Goal: Find specific page/section: Find specific page/section

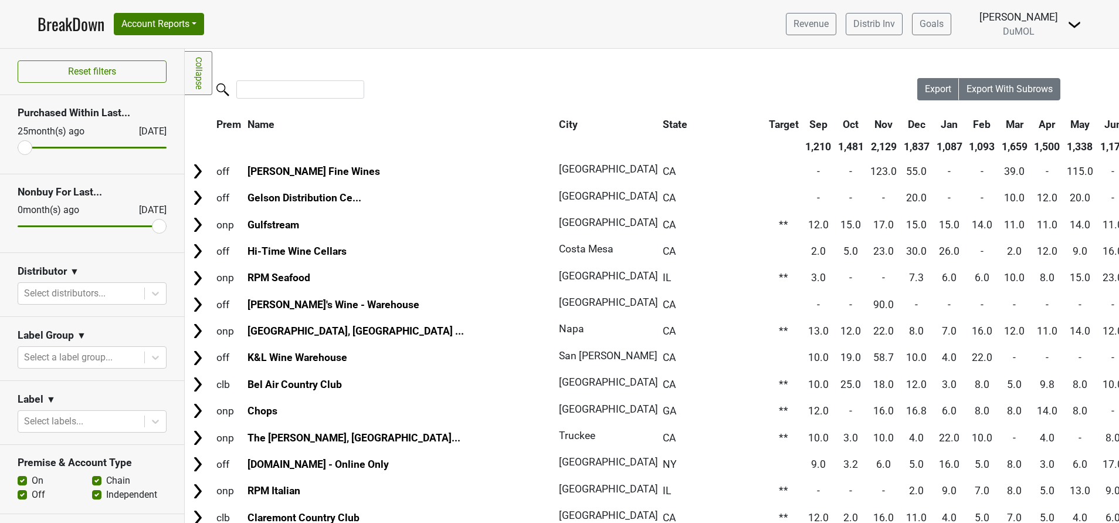
click at [425, 103] on div at bounding box center [551, 90] width 732 height 25
click at [64, 25] on link "BreakDown" at bounding box center [71, 24] width 67 height 25
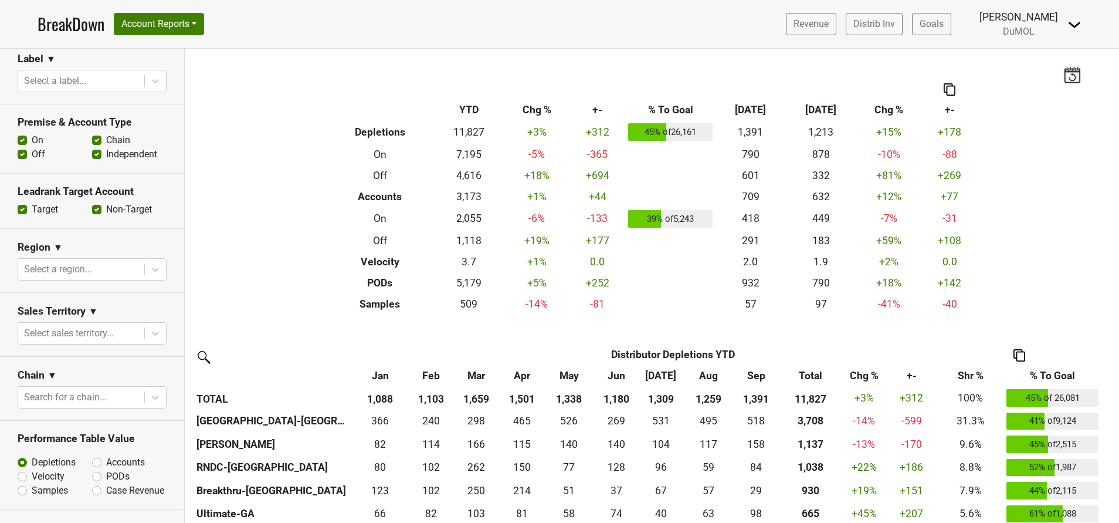
scroll to position [301, 0]
click at [150, 270] on icon at bounding box center [156, 269] width 12 height 12
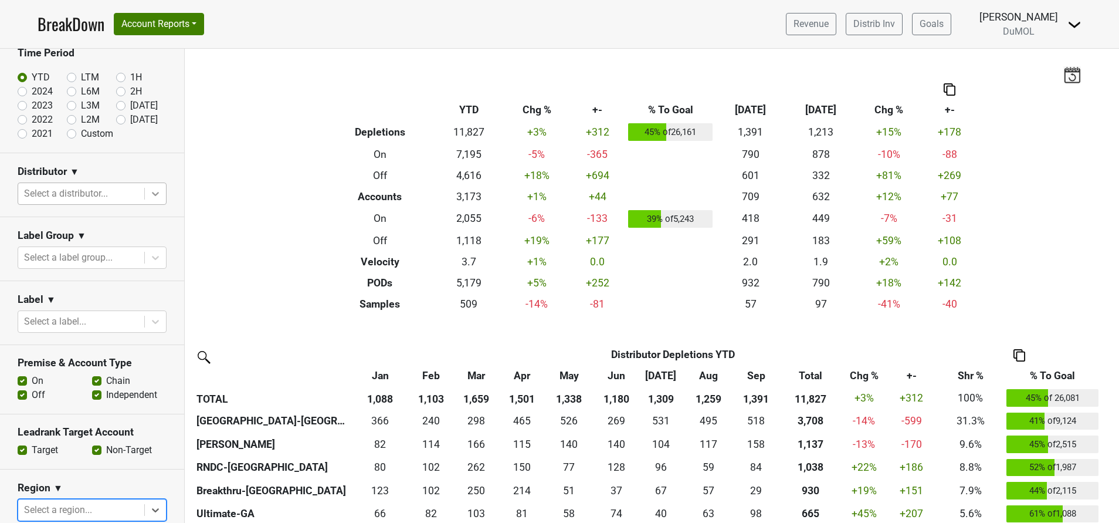
click at [150, 193] on icon at bounding box center [156, 194] width 12 height 12
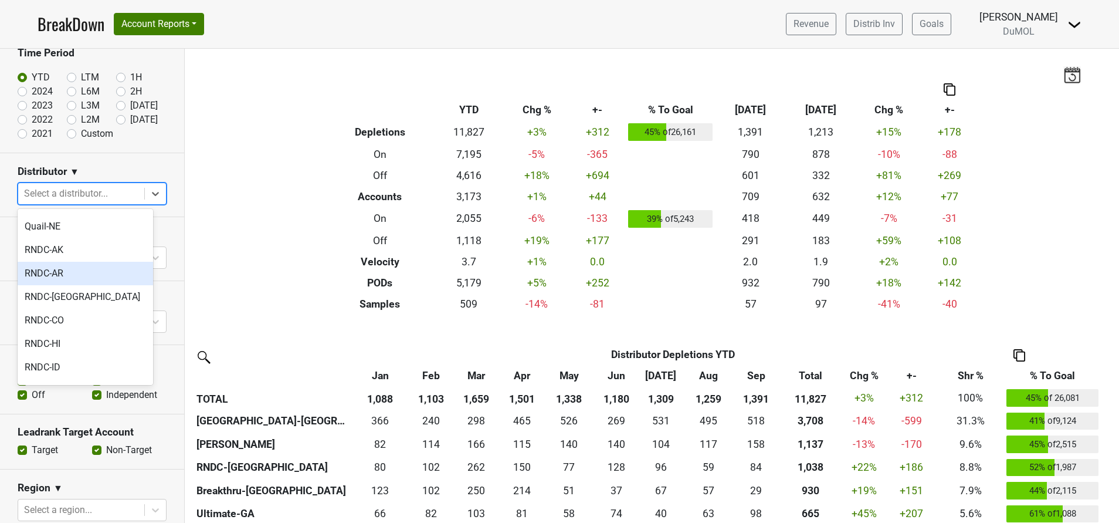
scroll to position [906, 0]
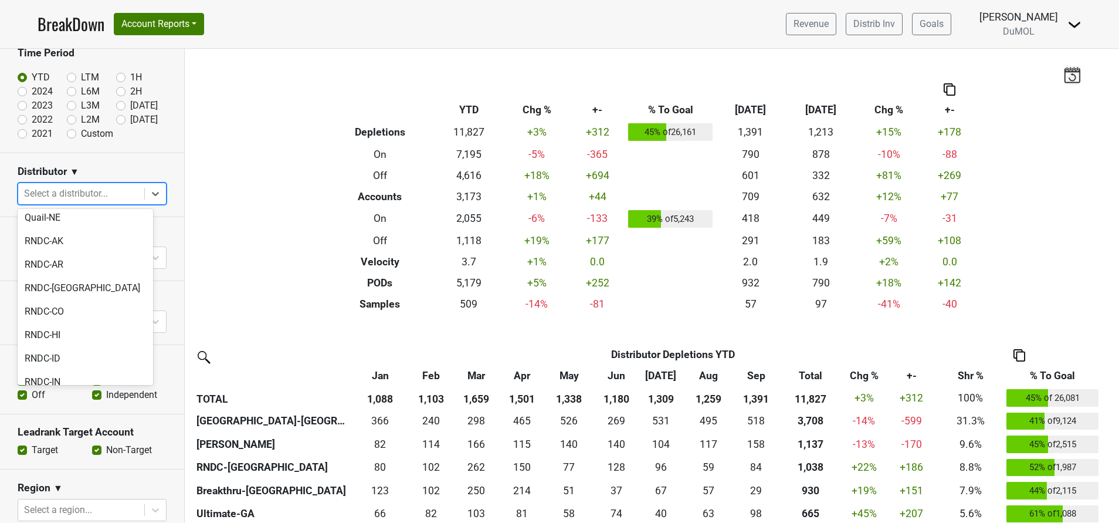
click at [56, 464] on div "RNDC-TX" at bounding box center [85, 475] width 135 height 23
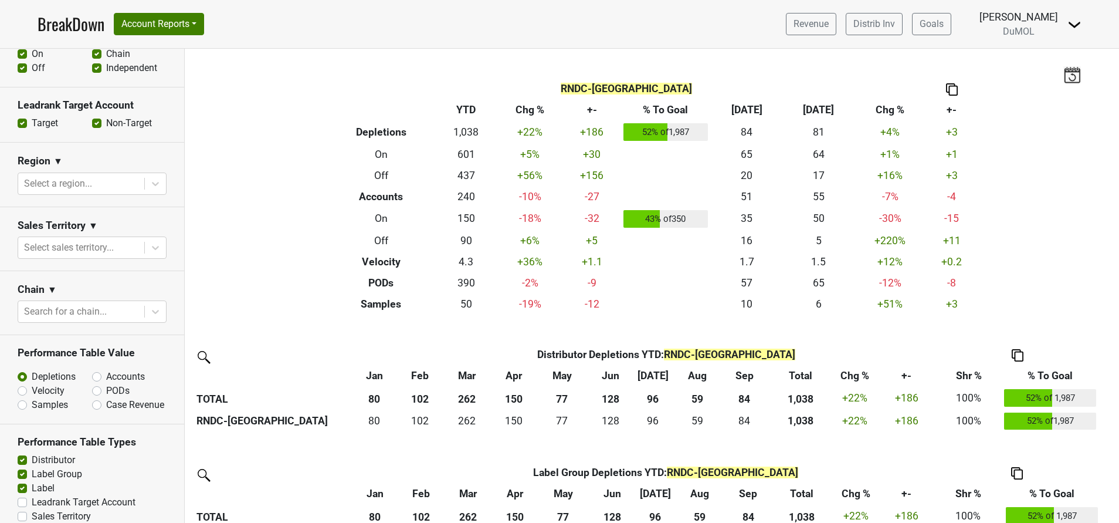
scroll to position [408, 0]
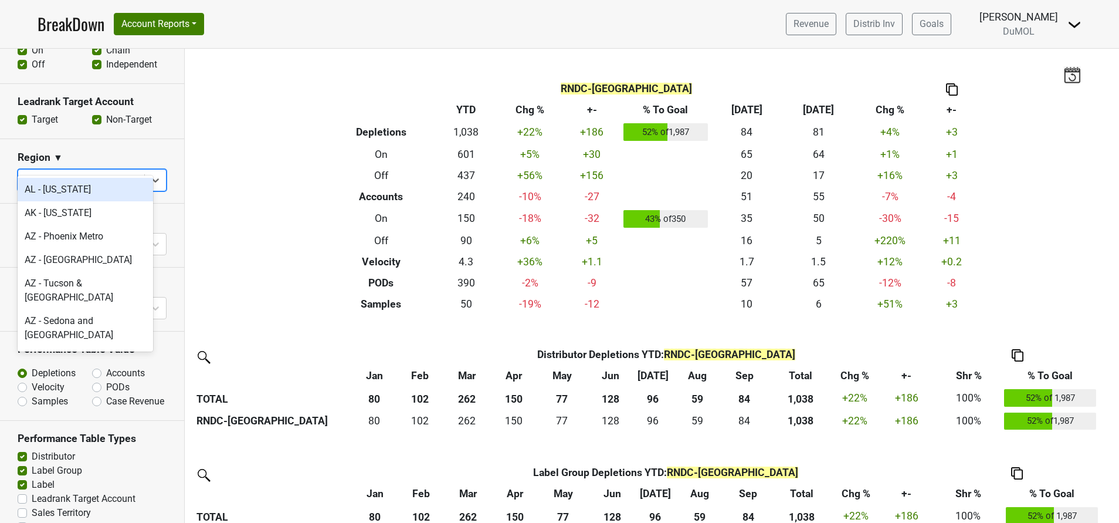
click at [94, 172] on div at bounding box center [81, 180] width 114 height 16
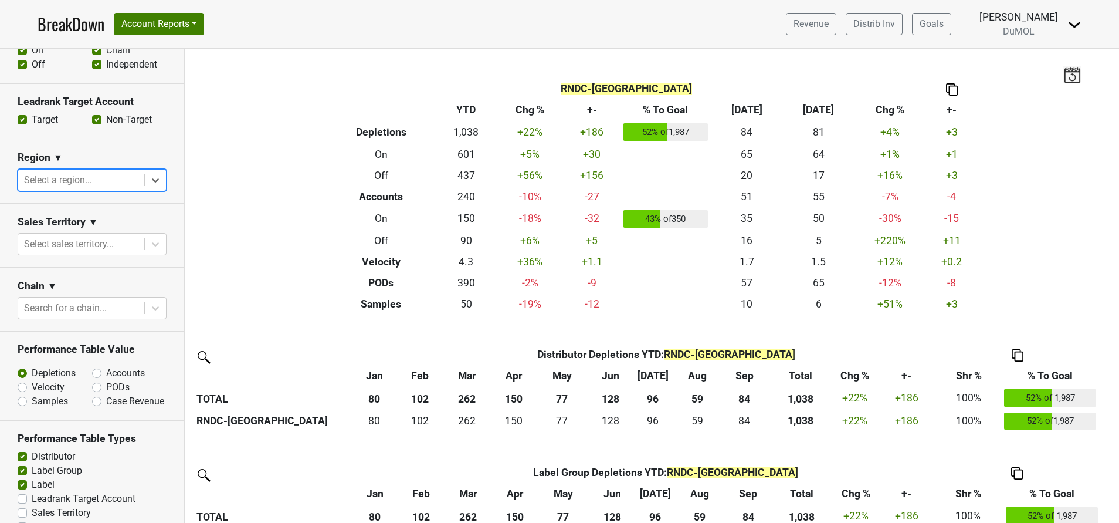
click at [94, 172] on div at bounding box center [81, 180] width 114 height 16
click at [148, 297] on div at bounding box center [155, 307] width 21 height 21
type input "heb"
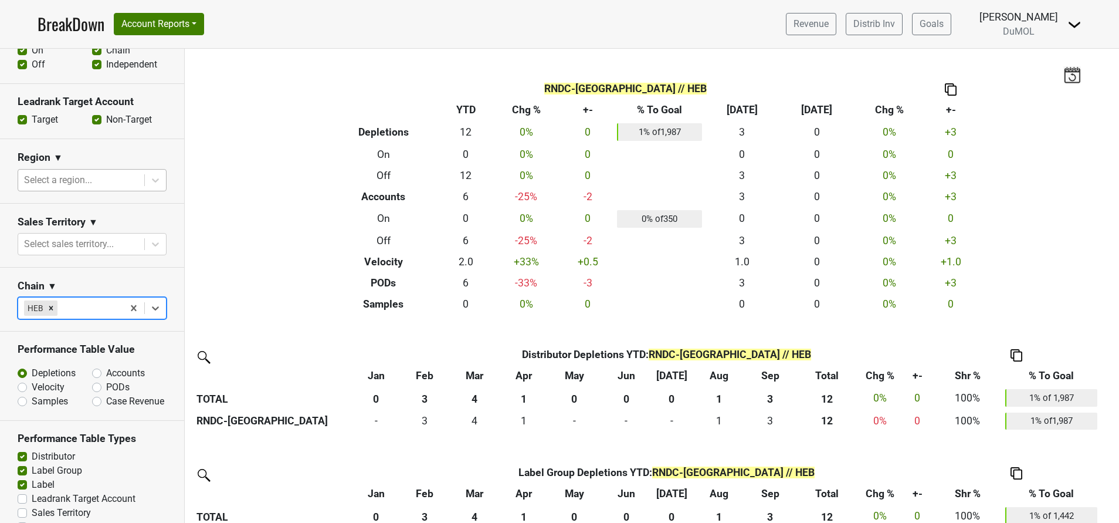
scroll to position [0, 0]
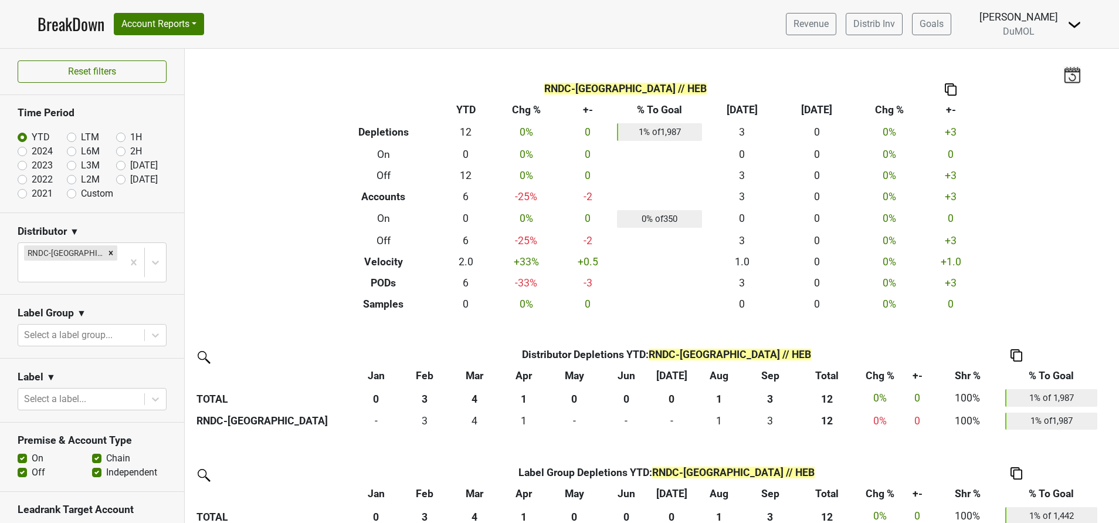
click at [130, 182] on label "[DATE]" at bounding box center [144, 179] width 28 height 14
click at [116, 182] on input "[DATE]" at bounding box center [139, 178] width 47 height 12
radio input "true"
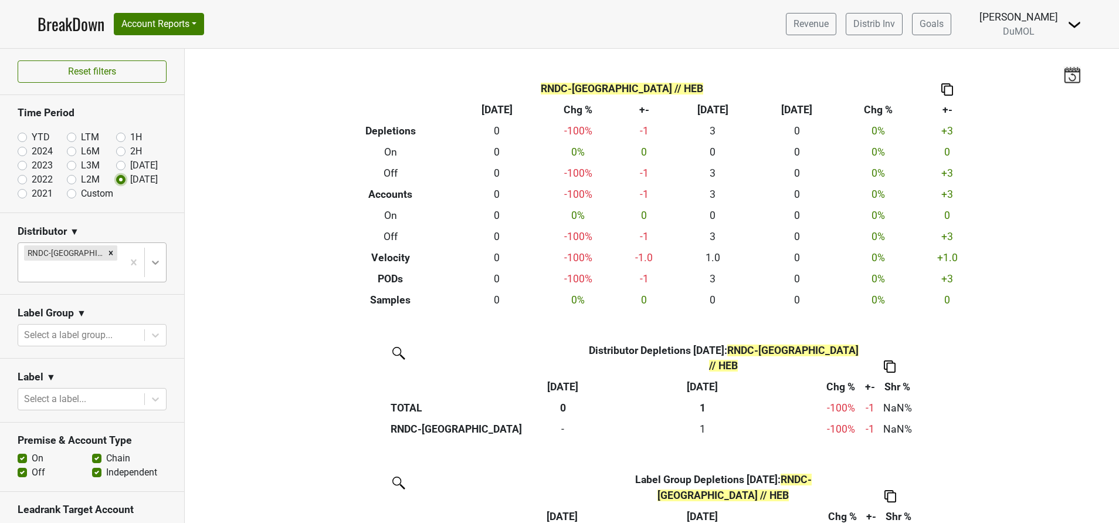
scroll to position [182, 0]
